Goal: Task Accomplishment & Management: Manage account settings

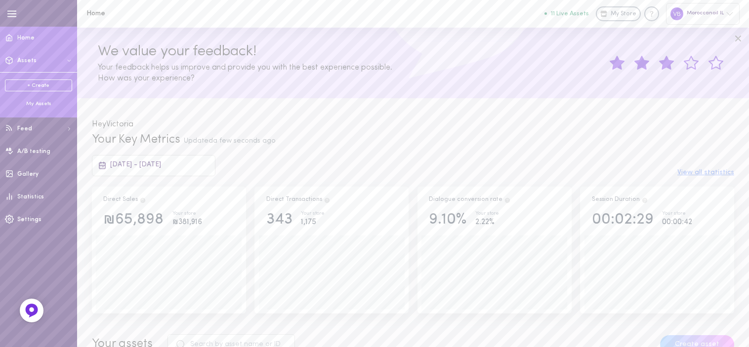
click at [43, 103] on div "My Assets" at bounding box center [38, 103] width 67 height 7
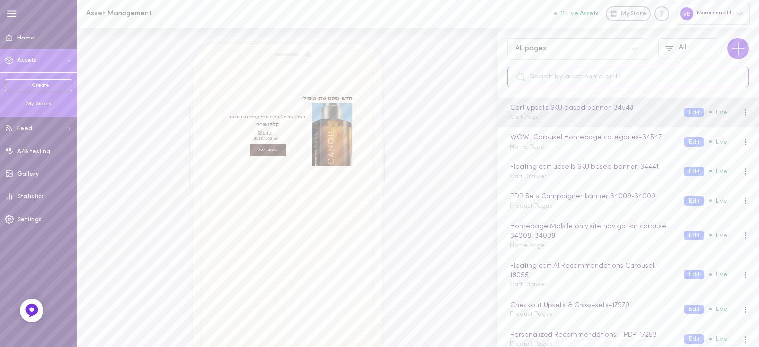
click at [551, 75] on input "text" at bounding box center [628, 77] width 241 height 21
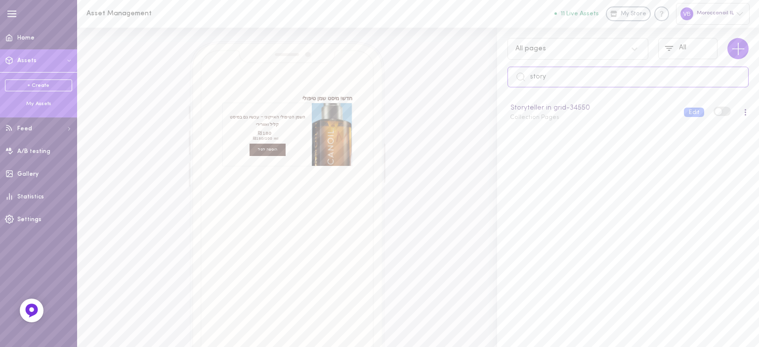
drag, startPoint x: 556, startPoint y: 79, endPoint x: 509, endPoint y: 78, distance: 47.0
click at [509, 78] on input "story" at bounding box center [628, 77] width 241 height 21
type input "story"
click at [549, 120] on span "Collection Pages" at bounding box center [534, 118] width 49 height 6
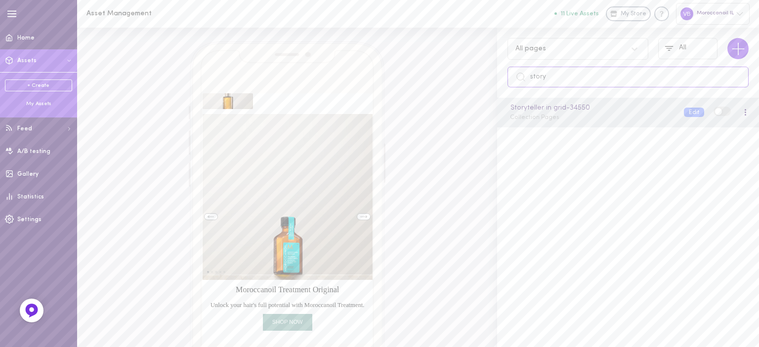
click at [561, 76] on input "story" at bounding box center [628, 77] width 241 height 21
drag, startPoint x: 651, startPoint y: 74, endPoint x: 450, endPoint y: 75, distance: 201.2
click at [454, 76] on div "Browser Asset More for you Moroccanoil Treatment Original Unlock your hair's fu…" at bounding box center [418, 188] width 682 height 320
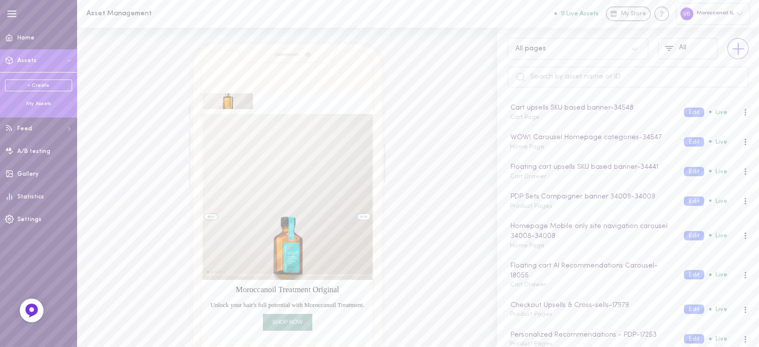
click at [736, 43] on icon at bounding box center [739, 49] width 20 height 20
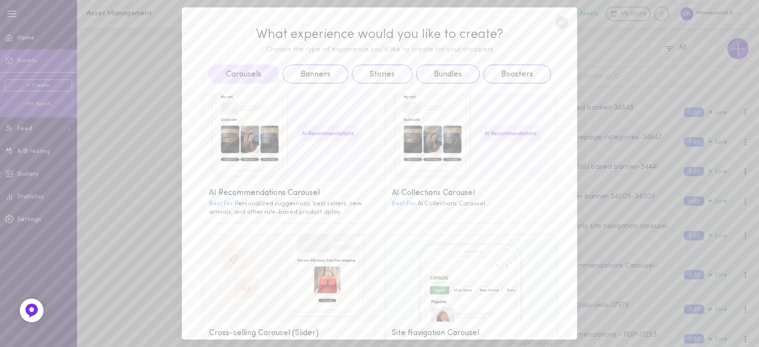
click at [561, 22] on line at bounding box center [562, 23] width 4 height 4
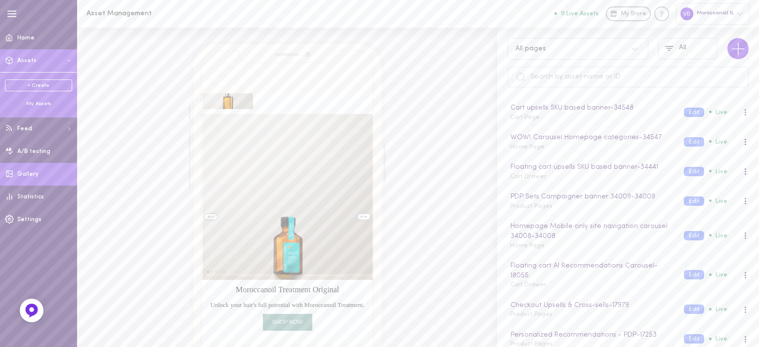
click at [38, 175] on link "Gallery" at bounding box center [38, 174] width 77 height 23
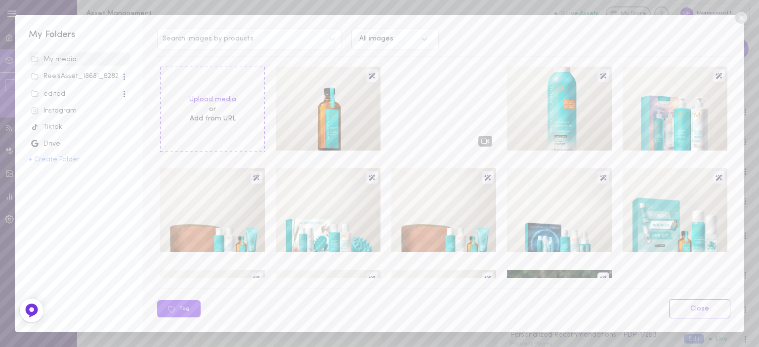
click at [217, 100] on label "Upload media" at bounding box center [212, 100] width 47 height 10
click at [0, 0] on input "Upload media" at bounding box center [0, 0] width 0 height 0
